Goal: Task Accomplishment & Management: Complete application form

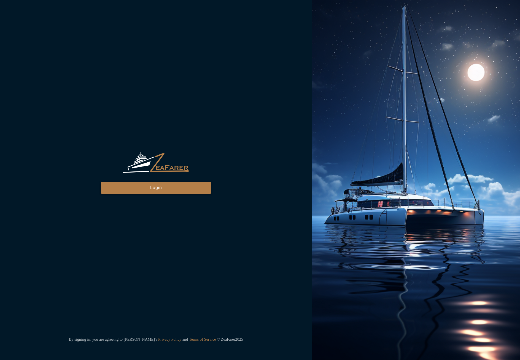
click at [185, 190] on button "Login" at bounding box center [156, 187] width 110 height 12
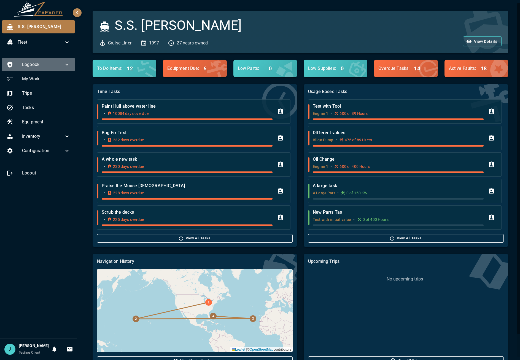
click at [65, 60] on div "Logbook" at bounding box center [38, 64] width 73 height 13
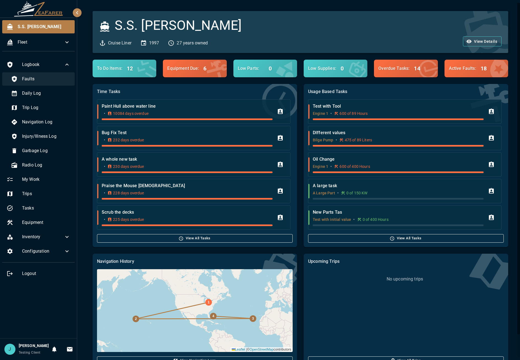
click at [42, 80] on span "Faults" at bounding box center [46, 79] width 48 height 7
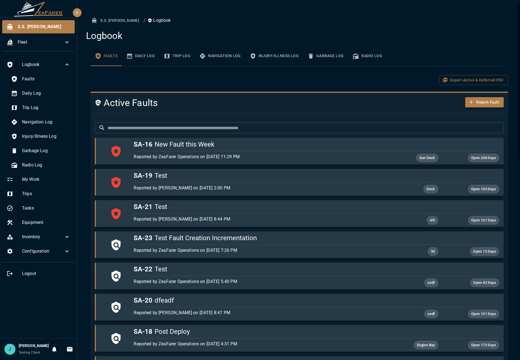
click at [477, 104] on button "Report Fault" at bounding box center [484, 102] width 39 height 10
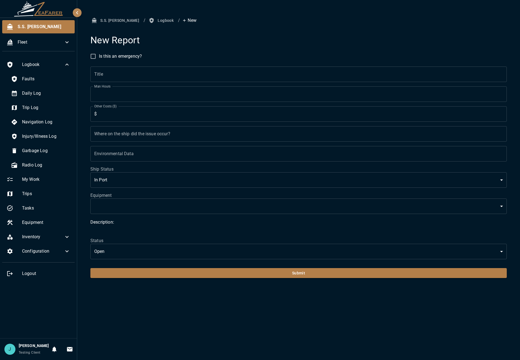
click at [230, 79] on input "Title" at bounding box center [298, 73] width 417 height 15
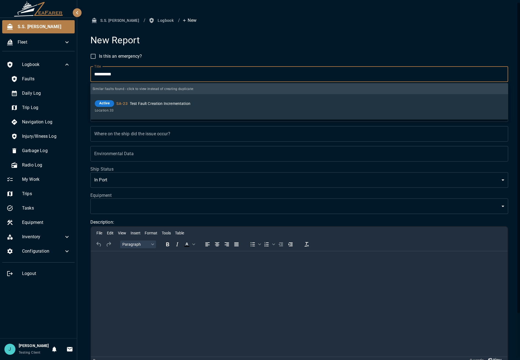
click at [178, 74] on input "**********" at bounding box center [299, 73] width 418 height 15
type input "*"
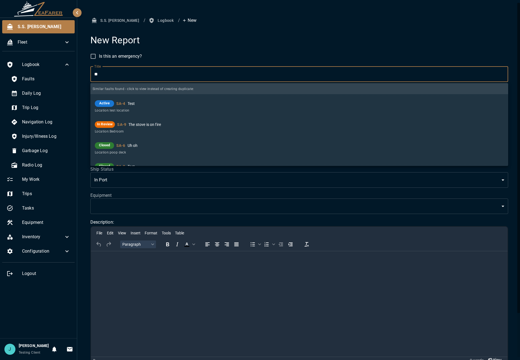
type input "*"
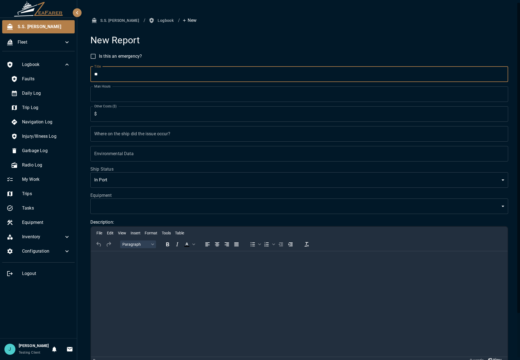
type input "*"
click at [251, 49] on div "Is this an emergency? Title Title Man Hours * Man Hours Other Costs ($) $ * Oth…" at bounding box center [297, 225] width 422 height 358
